Goal: Task Accomplishment & Management: Manage account settings

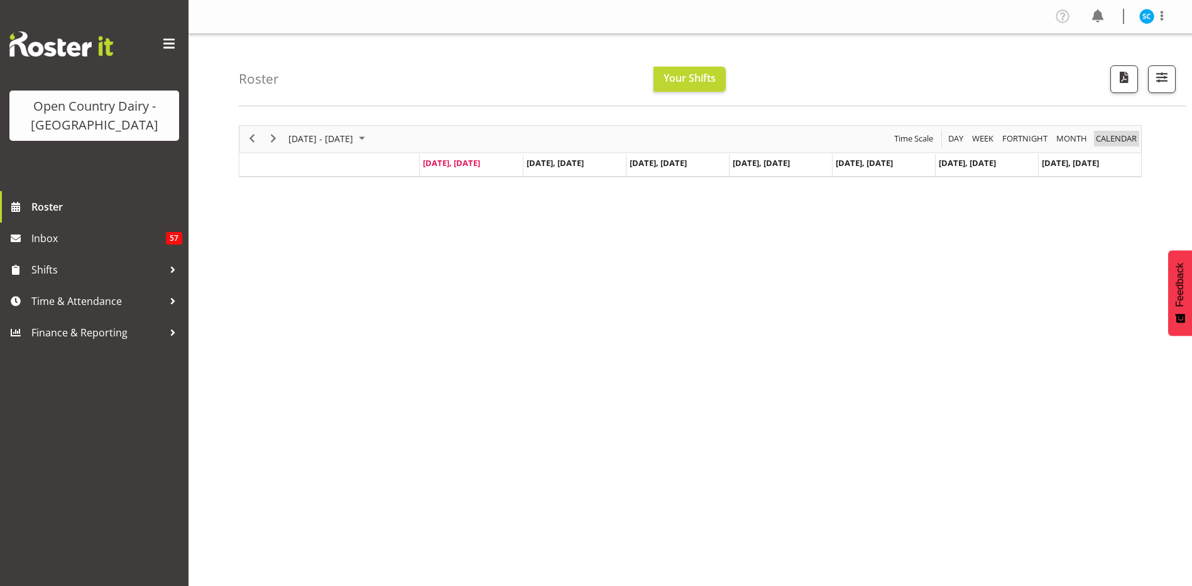
click at [1126, 136] on span "calendar" at bounding box center [1116, 139] width 43 height 16
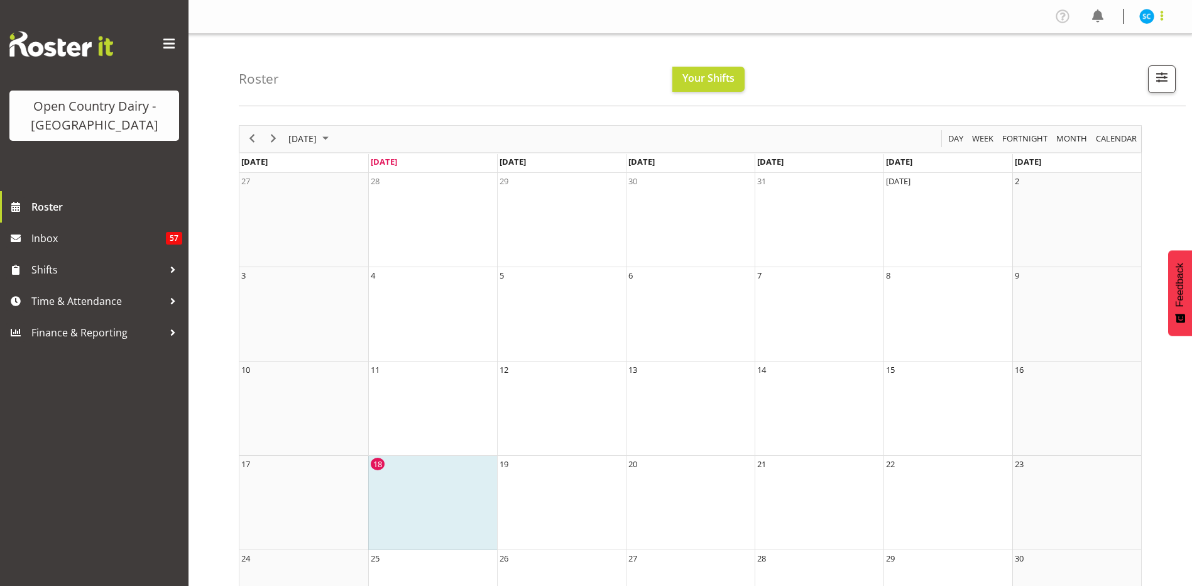
click at [1157, 17] on span at bounding box center [1161, 15] width 15 height 15
click at [1094, 47] on link "Profile" at bounding box center [1109, 43] width 121 height 23
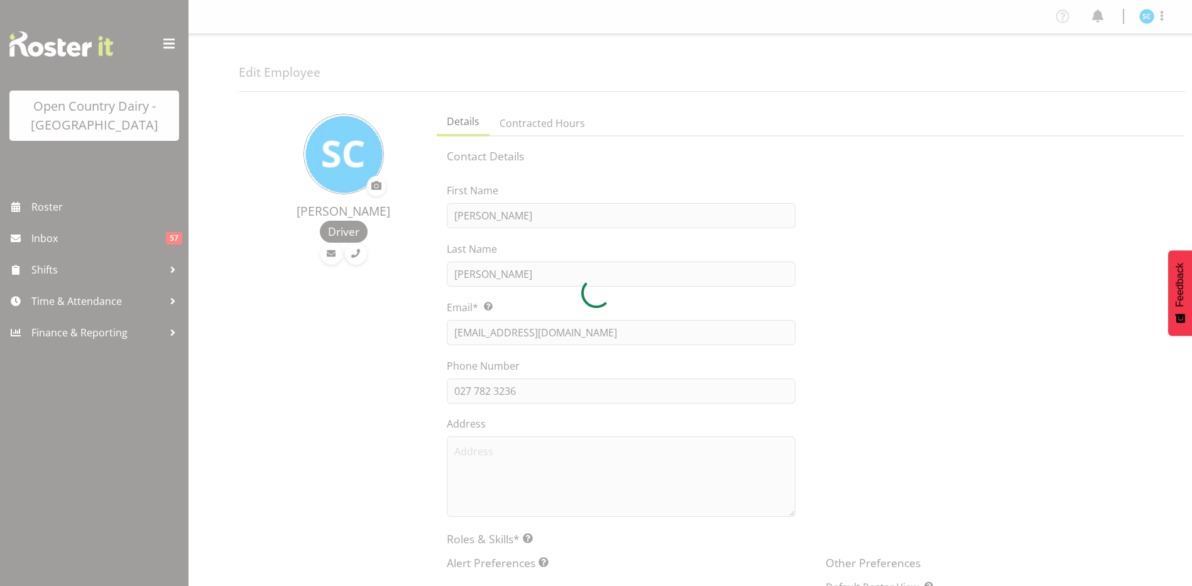
select select "TimelineWeek"
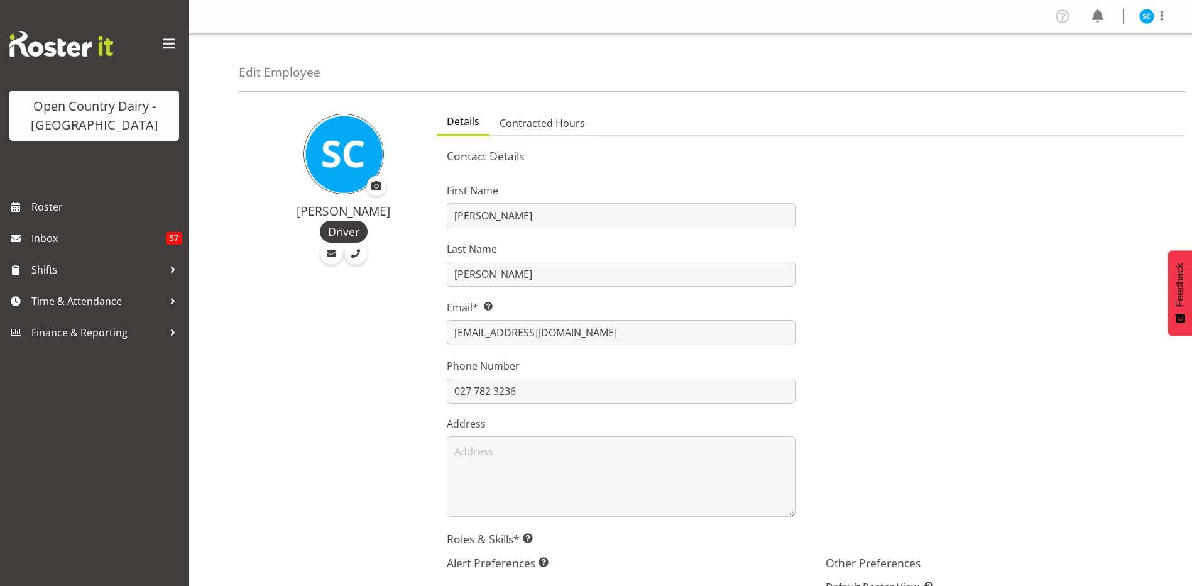
click at [563, 121] on span "Contracted Hours" at bounding box center [542, 123] width 85 height 15
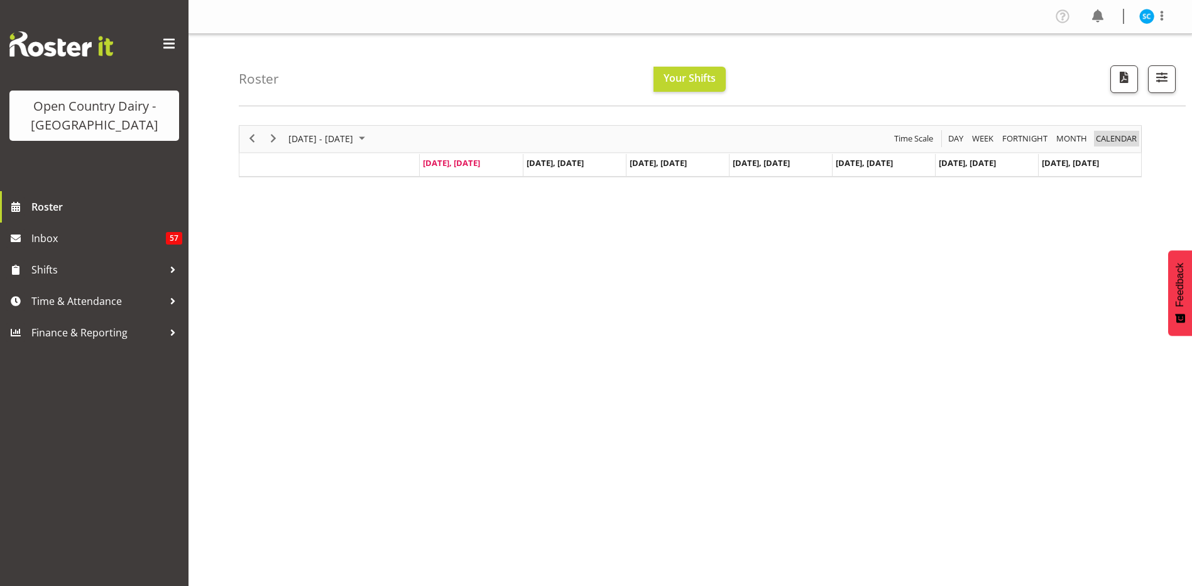
click at [1119, 138] on span "calendar" at bounding box center [1116, 139] width 43 height 16
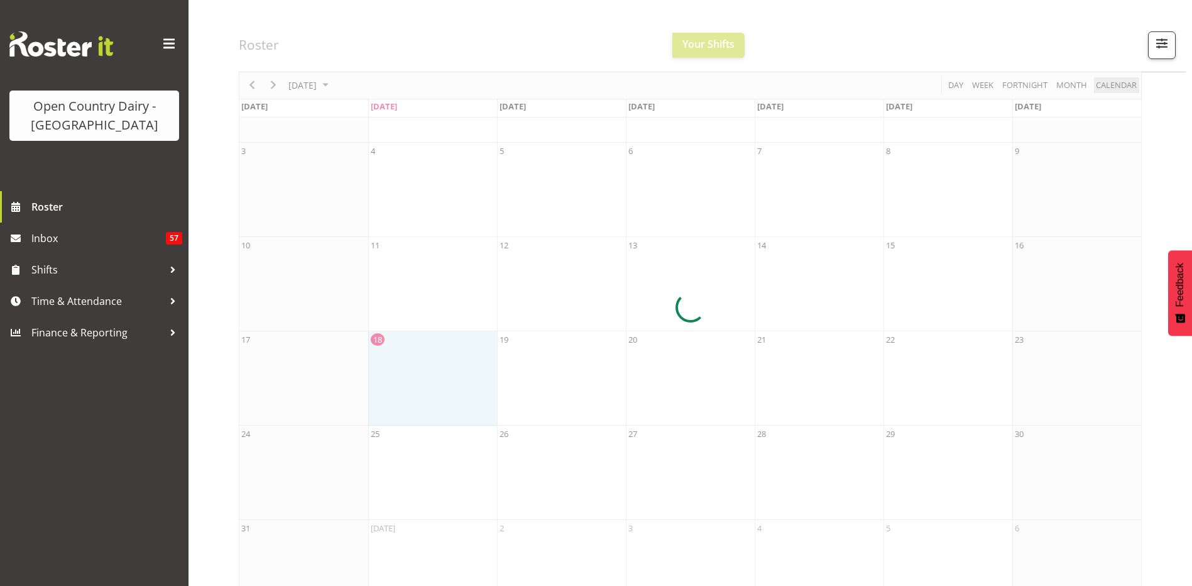
scroll to position [163, 0]
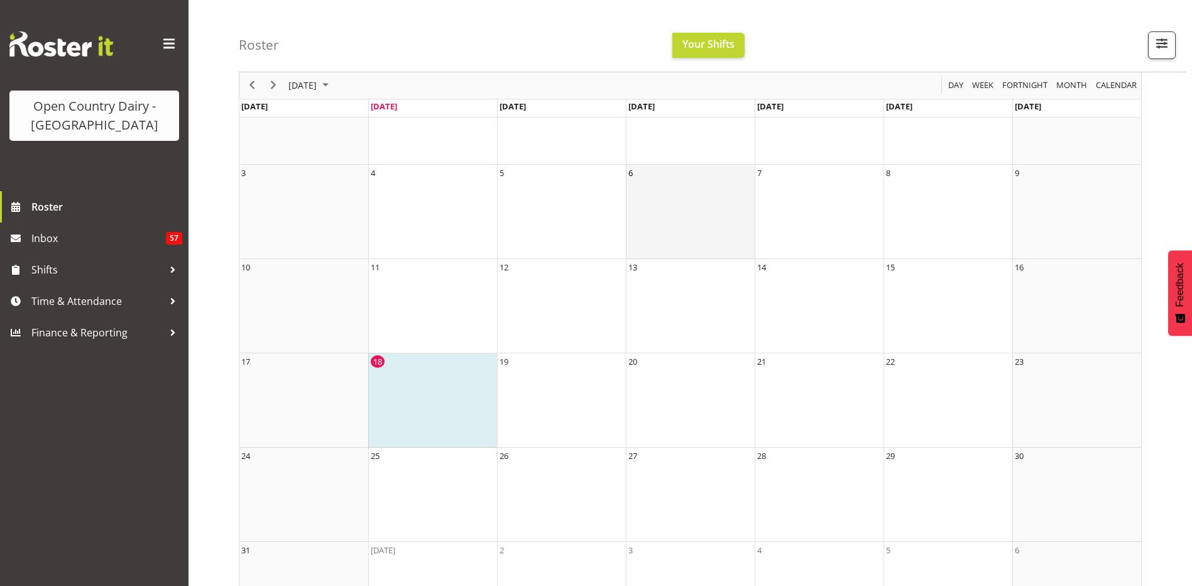
scroll to position [126, 0]
